Goal: Task Accomplishment & Management: Manage account settings

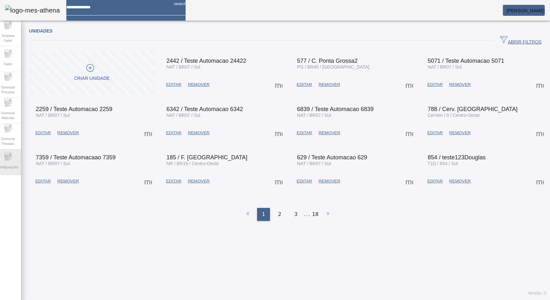
click at [13, 169] on span "Configurações" at bounding box center [8, 167] width 24 height 9
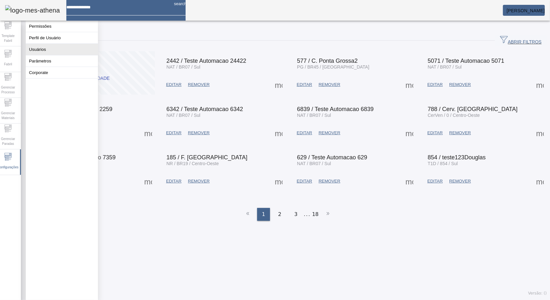
click at [64, 54] on button "Usuários" at bounding box center [62, 49] width 72 height 11
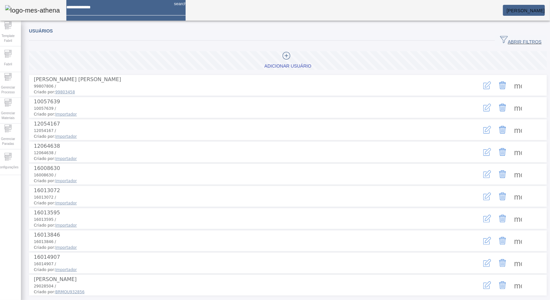
click at [510, 40] on span "ABRIR FILTROS" at bounding box center [521, 41] width 42 height 10
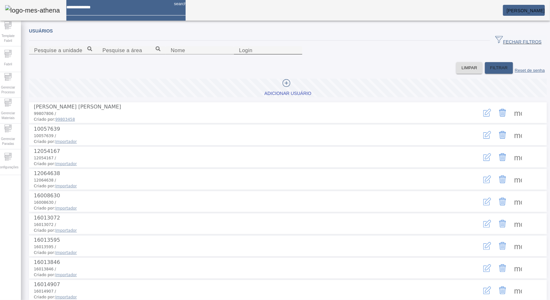
click at [252, 53] on mat-label "Login" at bounding box center [246, 50] width 14 height 5
click at [297, 54] on input "Login" at bounding box center [268, 51] width 58 height 8
click at [207, 54] on input "Nome" at bounding box center [200, 51] width 58 height 8
type input "*******"
click at [491, 71] on span "FILTRAR" at bounding box center [499, 68] width 18 height 6
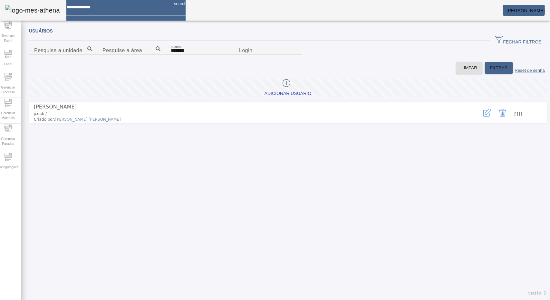
click at [511, 120] on span at bounding box center [517, 112] width 15 height 15
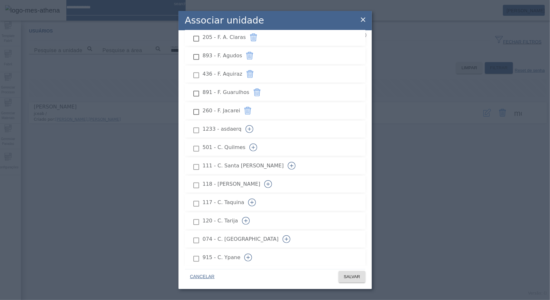
scroll to position [161, 0]
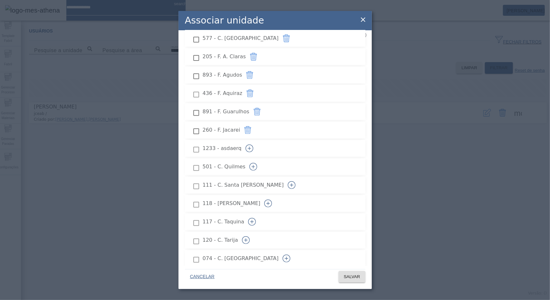
click at [196, 161] on div at bounding box center [196, 167] width 13 height 13
click at [196, 180] on div at bounding box center [196, 186] width 13 height 13
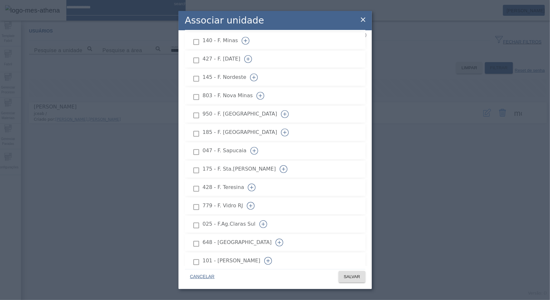
scroll to position [934, 0]
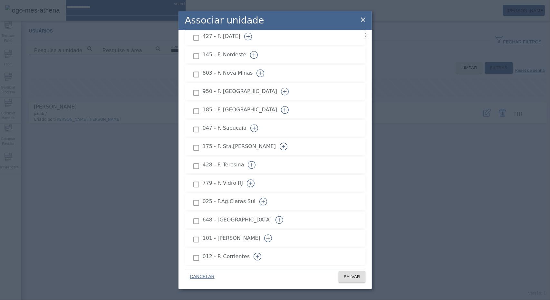
click at [267, 198] on icon "button" at bounding box center [263, 202] width 8 height 8
click at [355, 275] on span "SALVAR" at bounding box center [352, 277] width 16 height 6
